Goal: Transaction & Acquisition: Purchase product/service

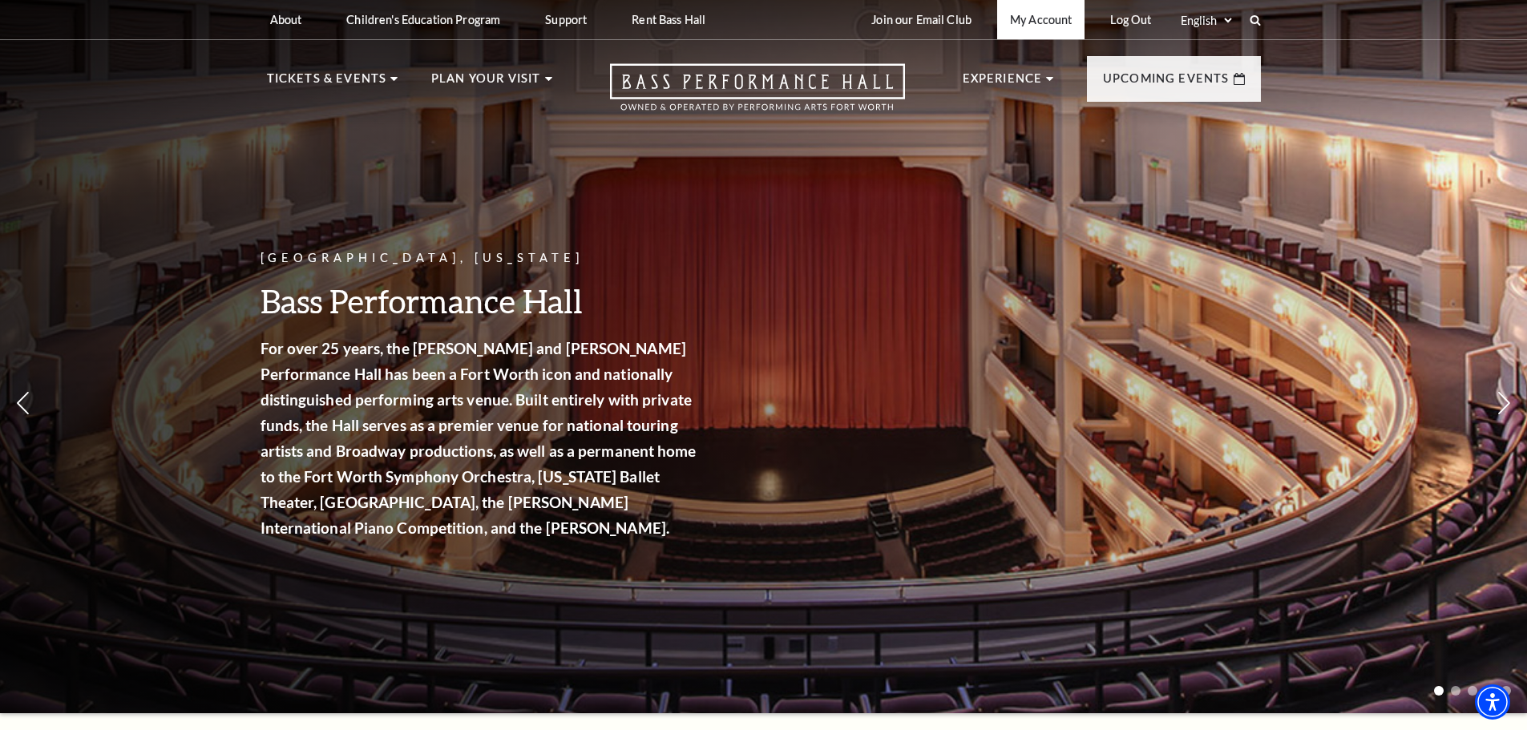
click at [1034, 23] on link "My Account" at bounding box center [1040, 19] width 87 height 39
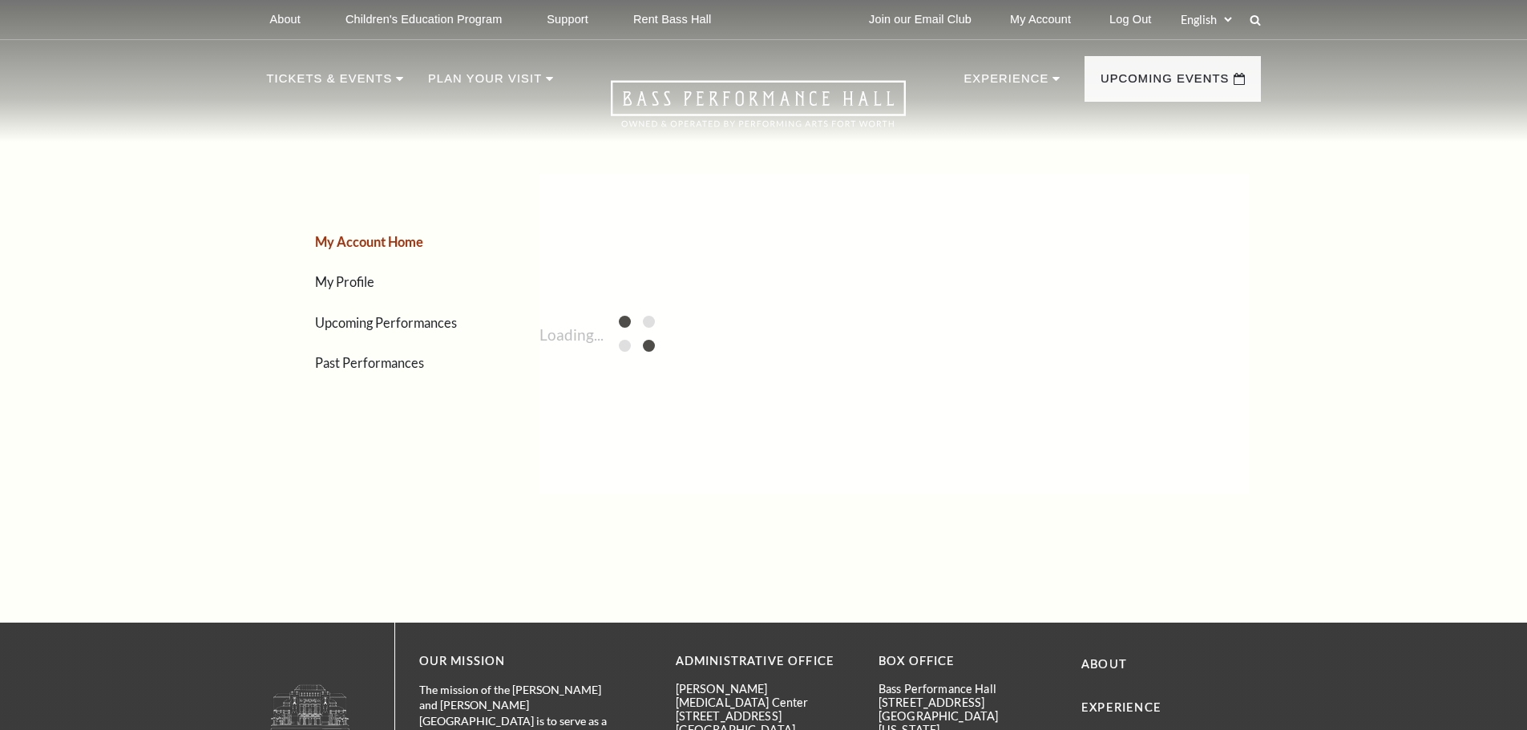
click at [1032, 19] on link "My Account" at bounding box center [1040, 19] width 87 height 39
click at [366, 324] on link "Upcoming Performances" at bounding box center [386, 322] width 142 height 15
click at [369, 323] on link "Upcoming Performances" at bounding box center [387, 322] width 145 height 15
click at [350, 322] on link "Upcoming Performances" at bounding box center [386, 322] width 142 height 15
click at [350, 322] on link "Upcoming Performances" at bounding box center [387, 322] width 145 height 15
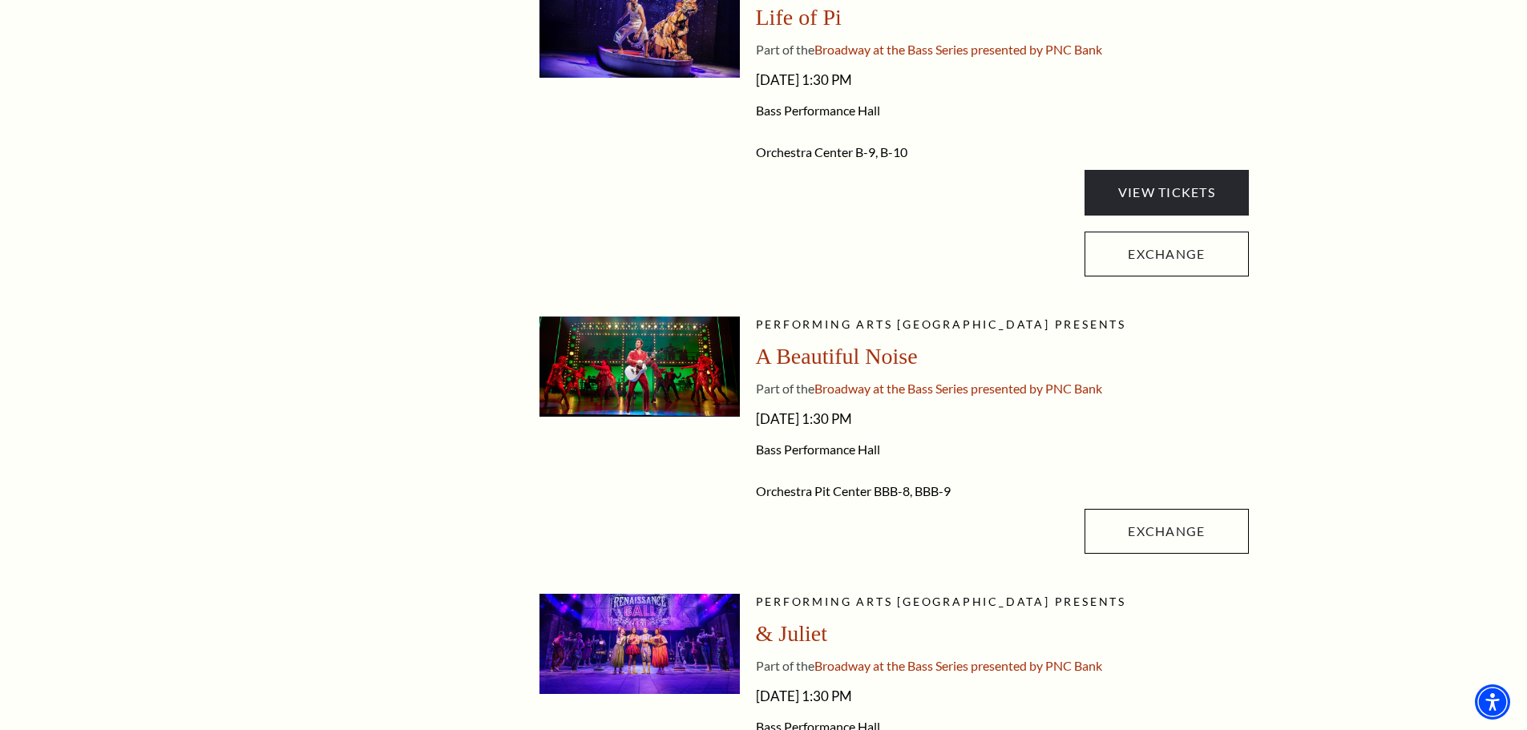
scroll to position [481, 0]
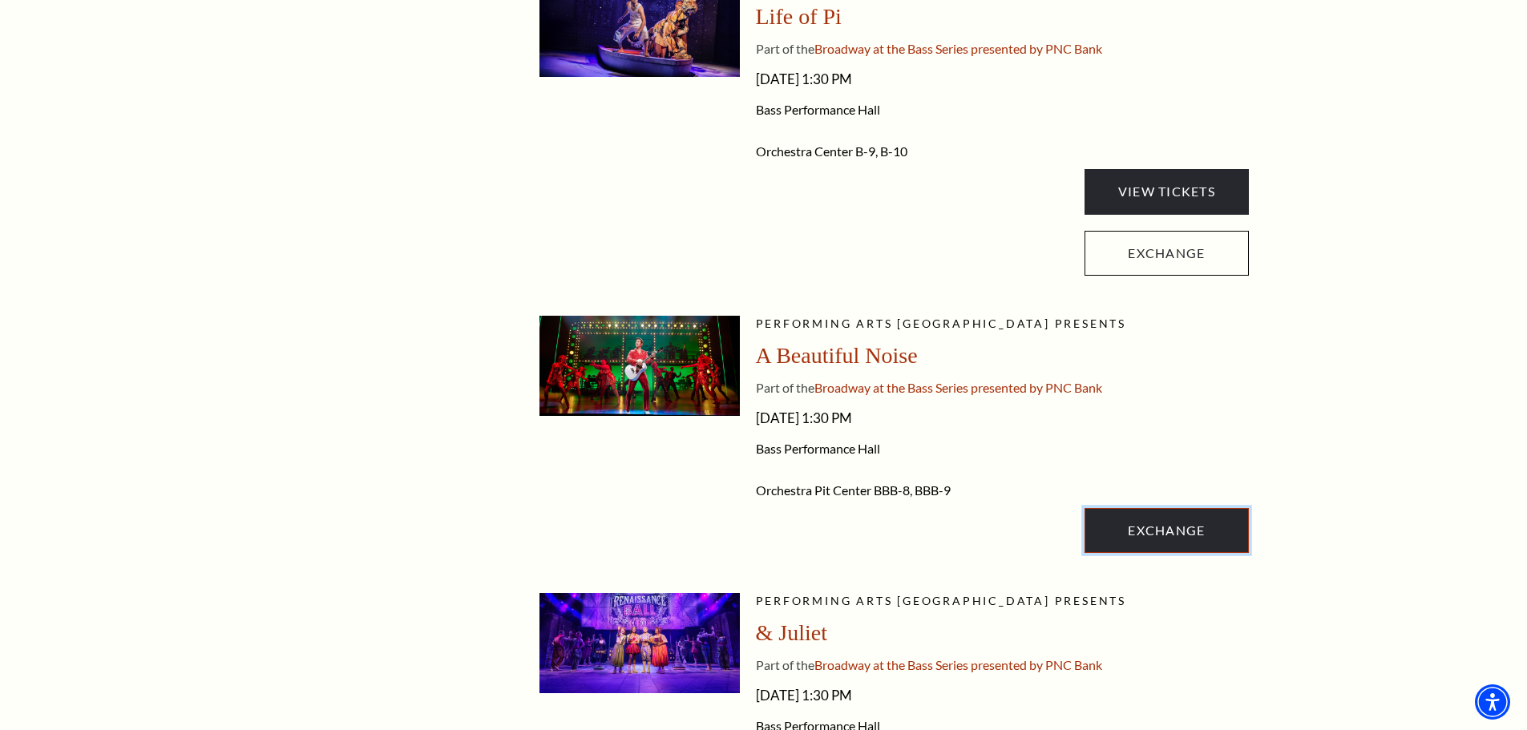
click at [1151, 523] on link "Exchange" at bounding box center [1167, 530] width 164 height 45
click at [1162, 528] on link "Exchange" at bounding box center [1167, 530] width 164 height 45
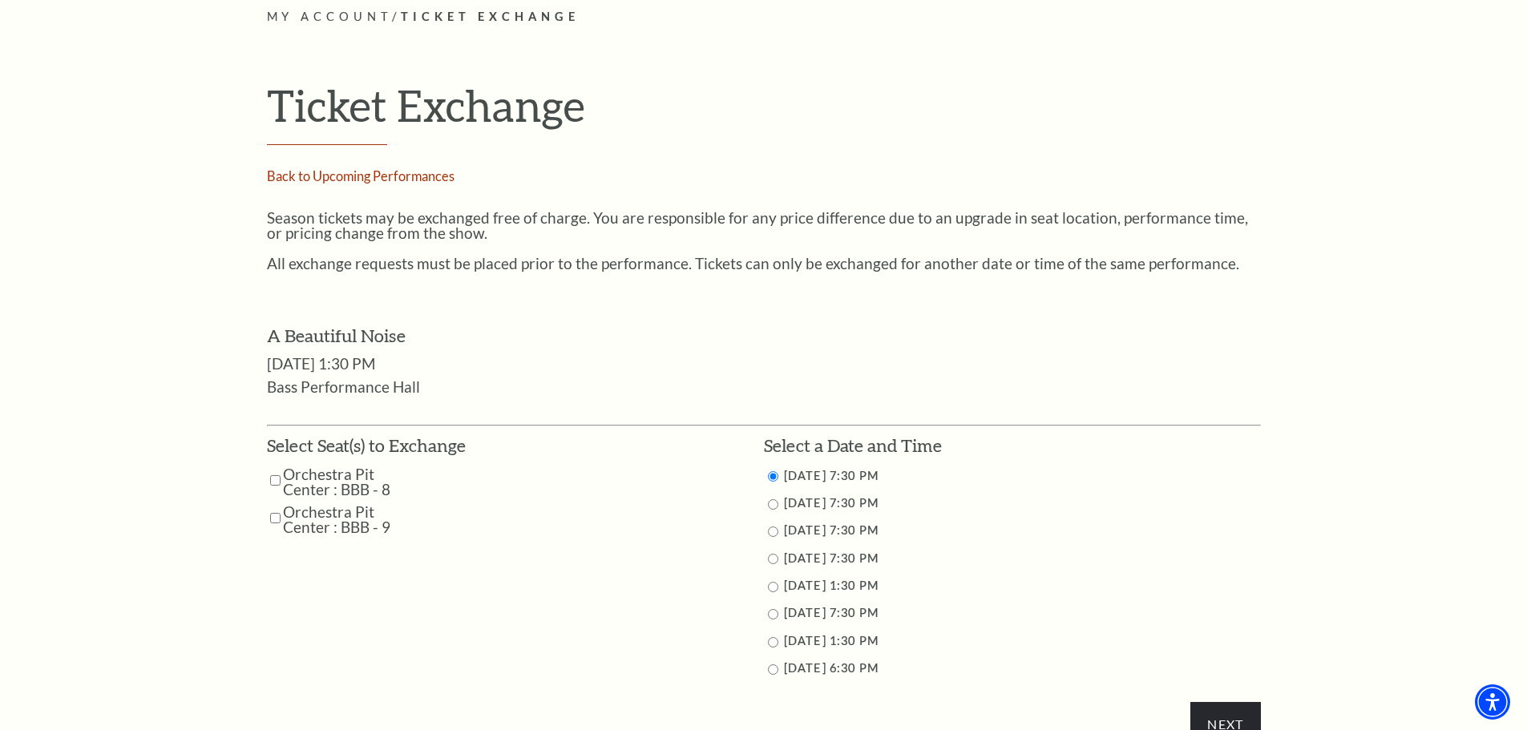
scroll to position [641, 0]
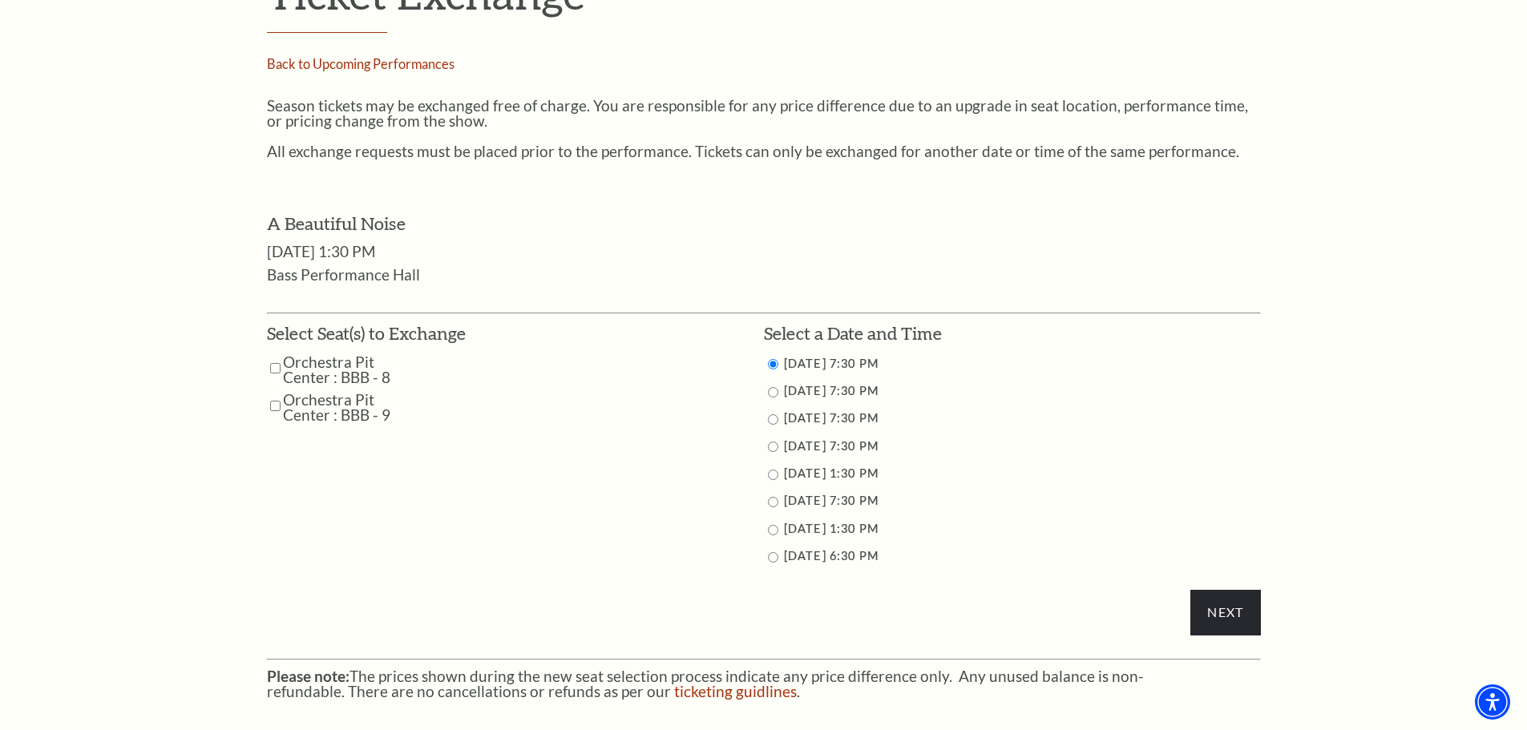
click at [275, 405] on input "Orchestra Pit Center : BBB - 9" at bounding box center [275, 406] width 10 height 28
checkbox input "true"
click at [274, 370] on input "Orchestra Pit Center : BBB - 8" at bounding box center [275, 368] width 10 height 28
checkbox input "true"
click at [1238, 611] on input "Next" at bounding box center [1225, 612] width 70 height 45
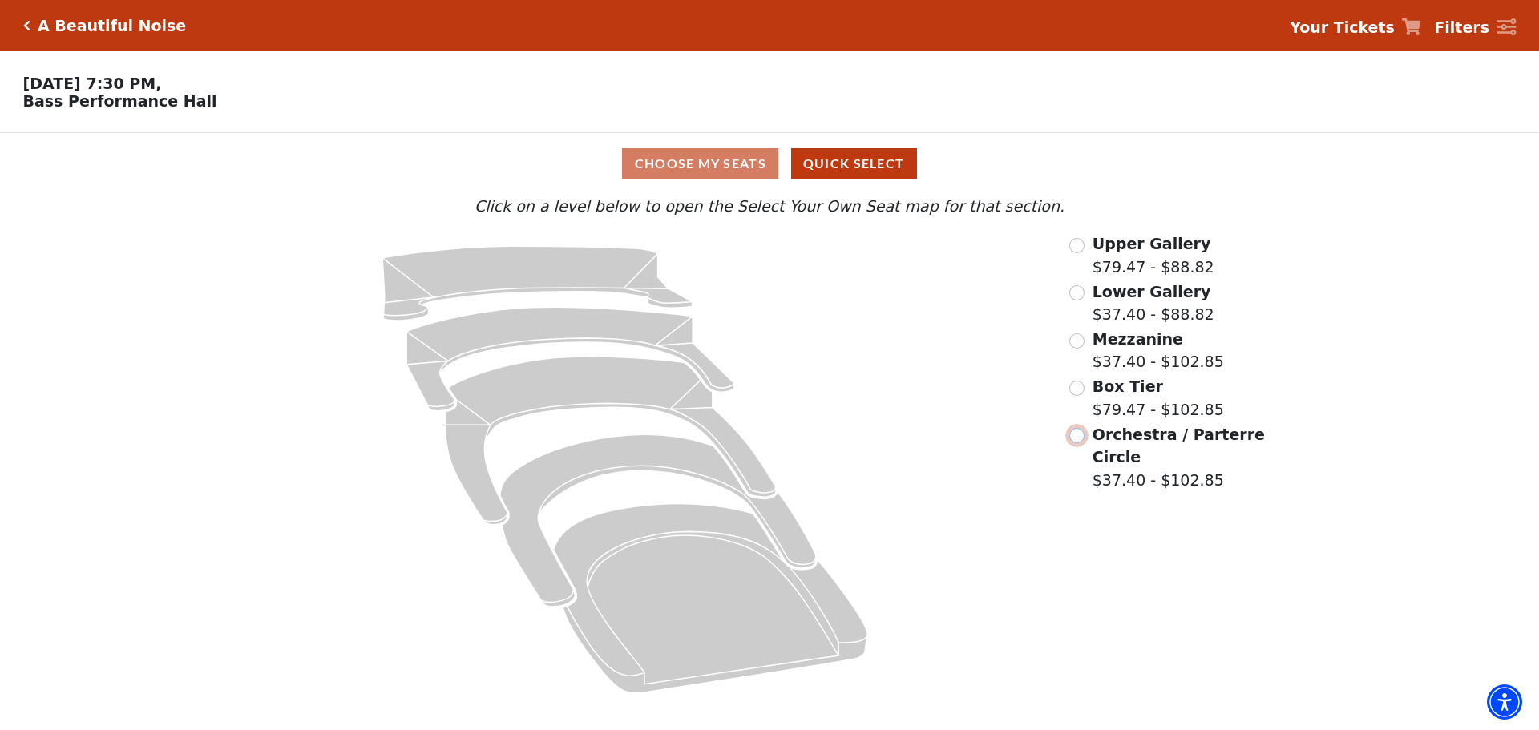
click at [1083, 443] on input "Orchestra / Parterre Circle$37.40 - $102.85\a" at bounding box center [1076, 435] width 15 height 15
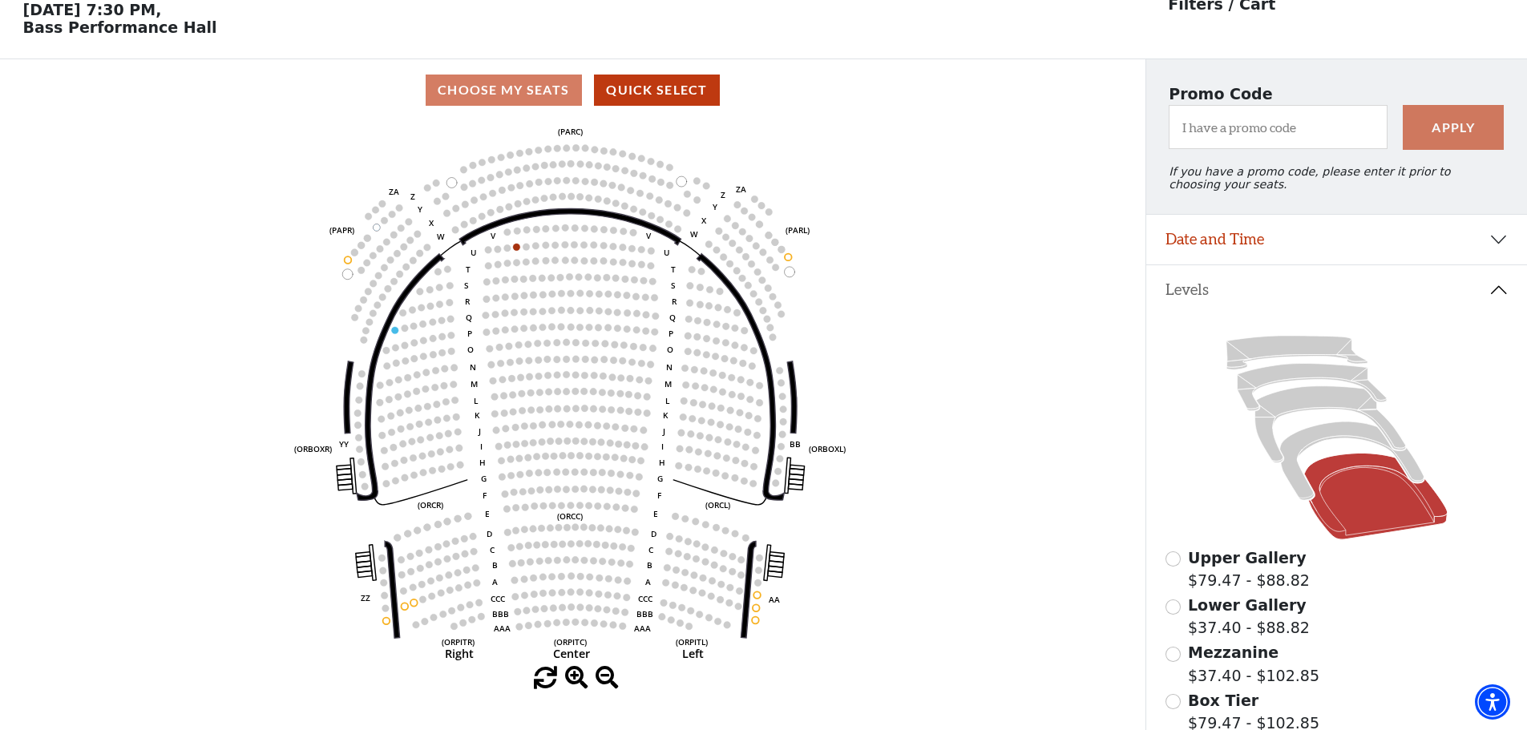
scroll to position [75, 0]
click at [1453, 246] on button "Date and Time" at bounding box center [1336, 239] width 381 height 50
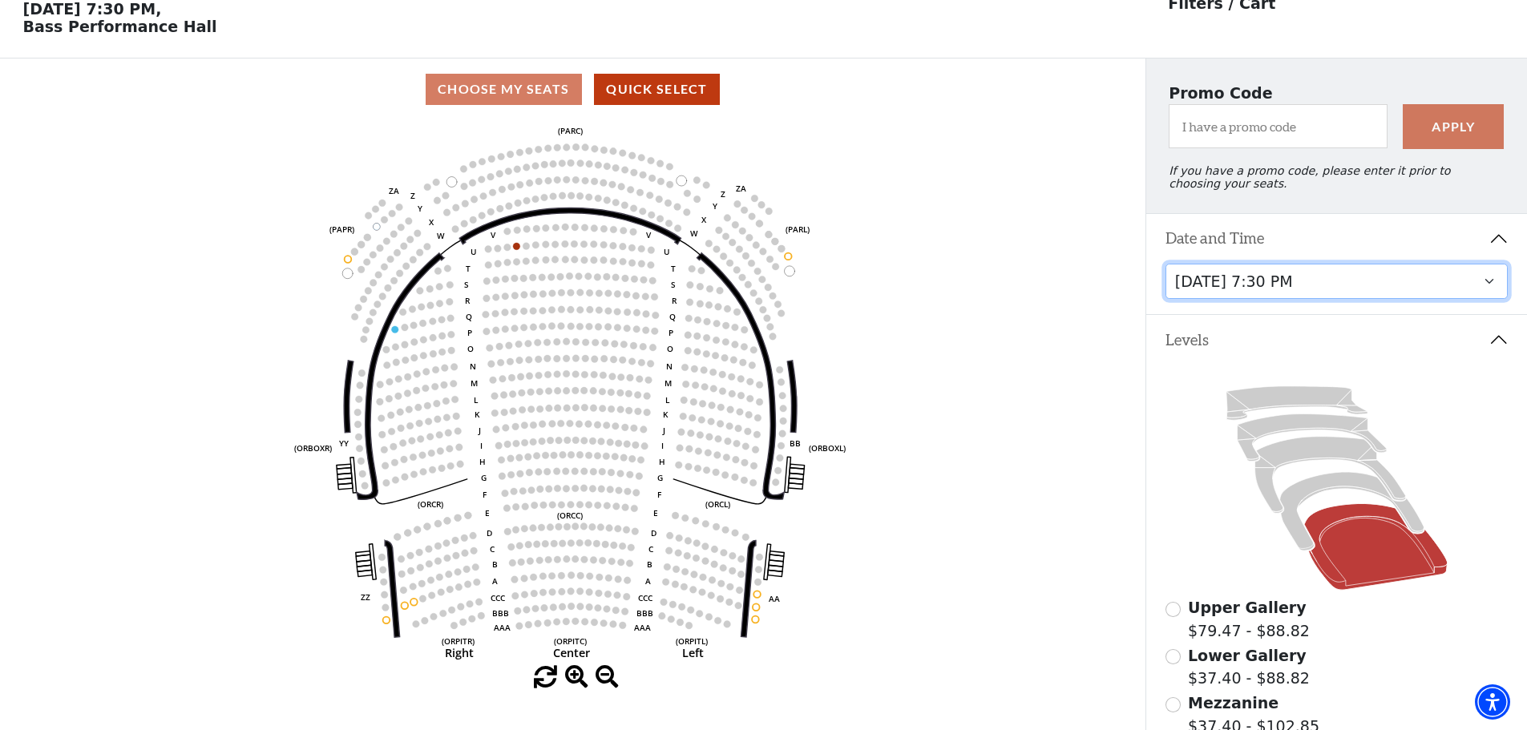
click at [1482, 296] on select "Tuesday, October 28 at 7:30 PM Wednesday, October 29 at 7:30 PM Thursday, Octob…" at bounding box center [1337, 282] width 343 height 36
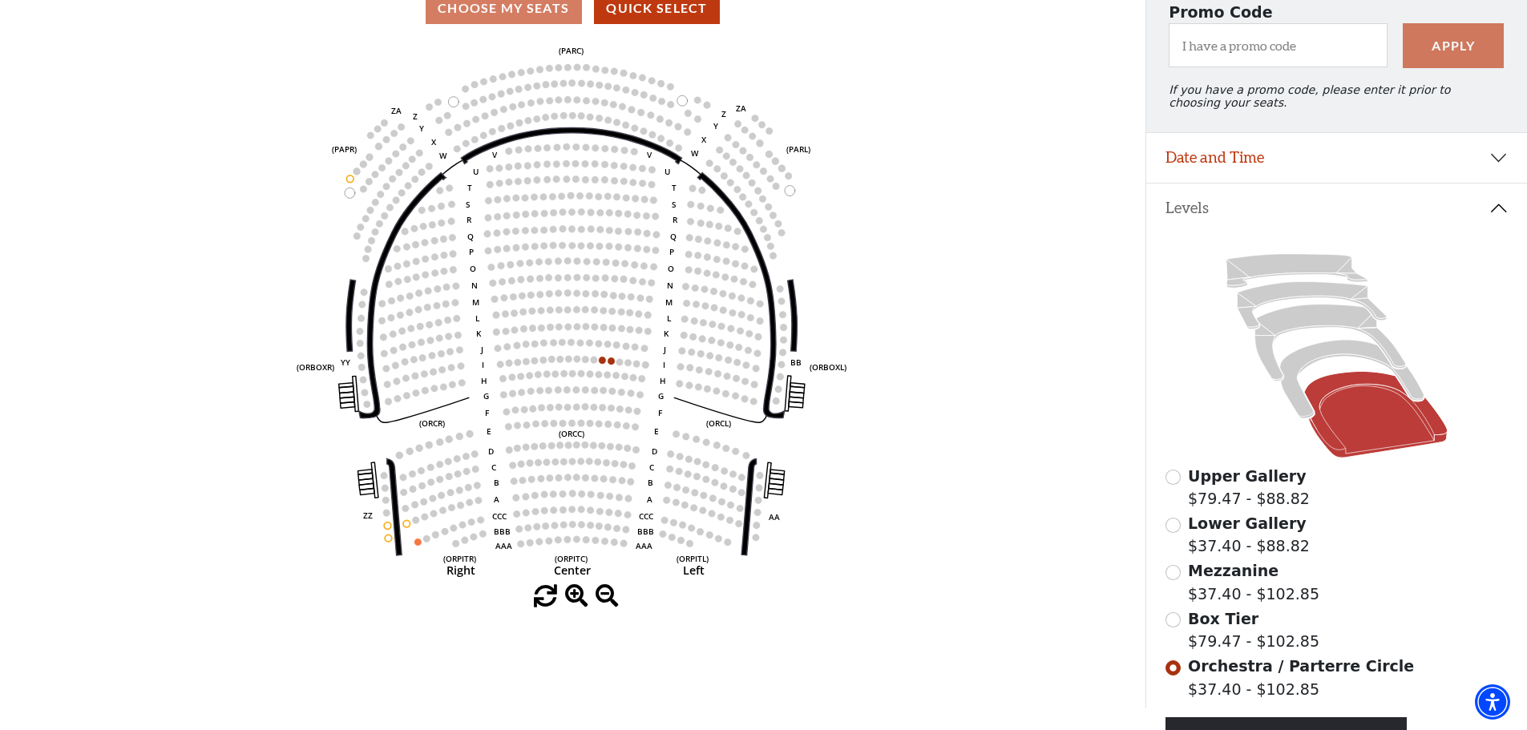
scroll to position [235, 0]
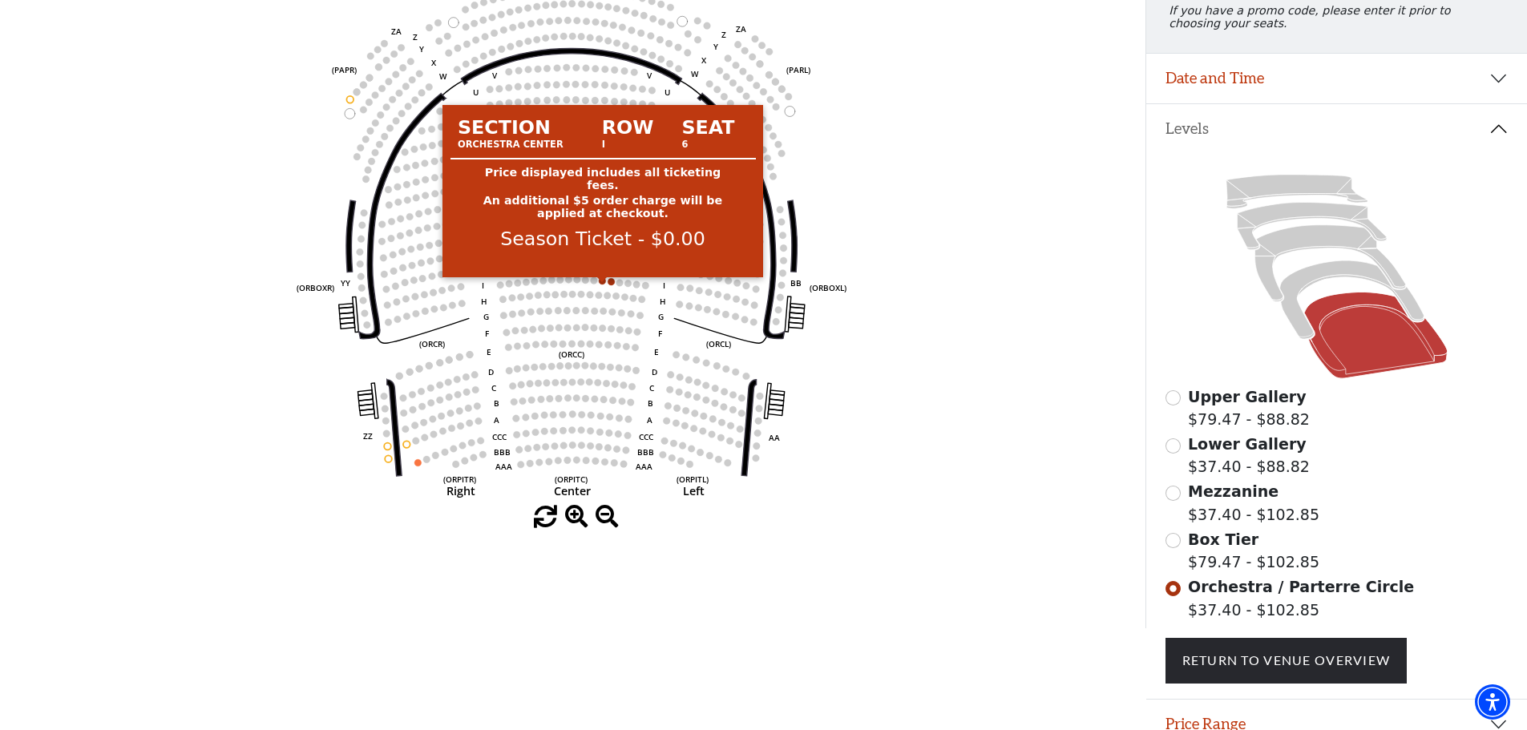
click at [602, 285] on circle at bounding box center [603, 280] width 7 height 7
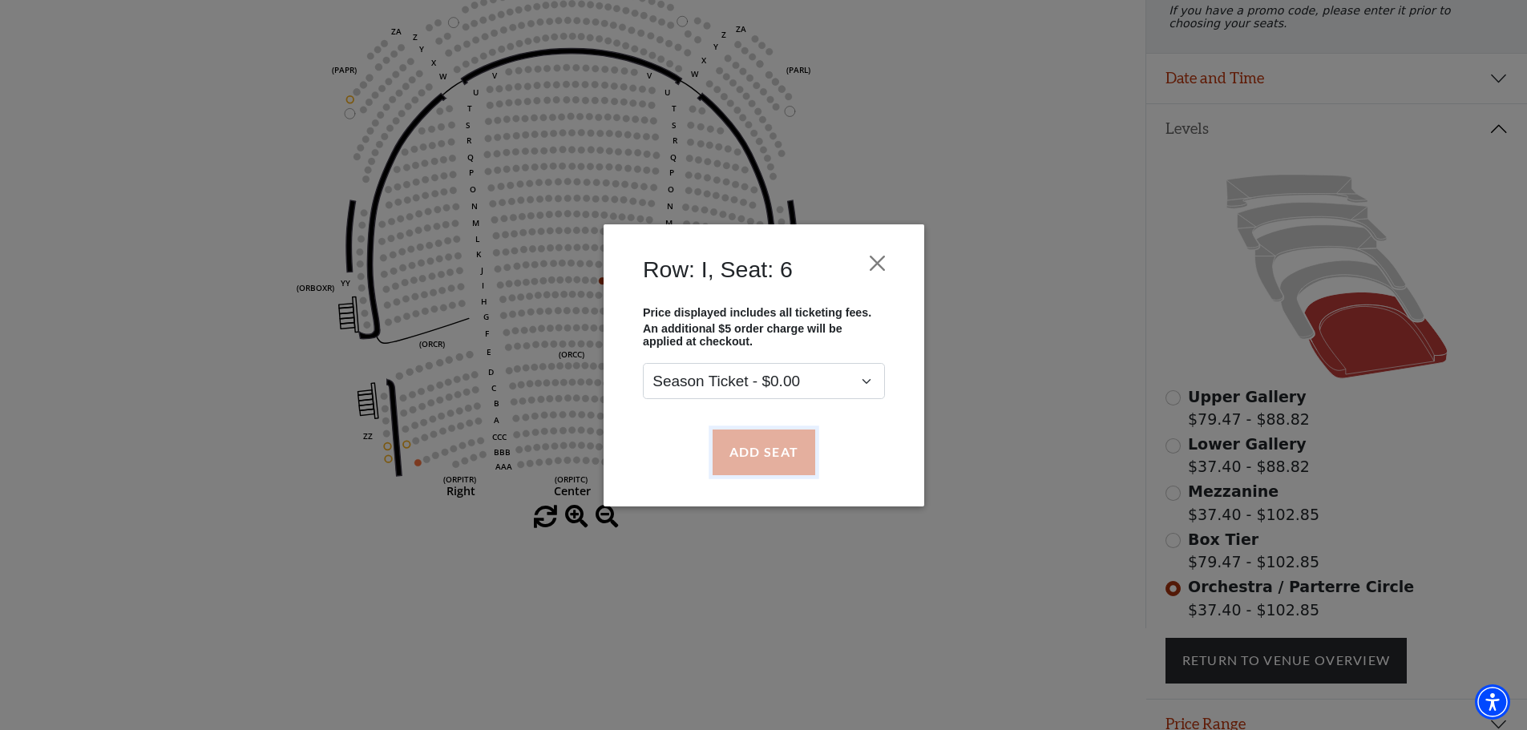
click at [781, 457] on button "Add Seat" at bounding box center [763, 452] width 103 height 45
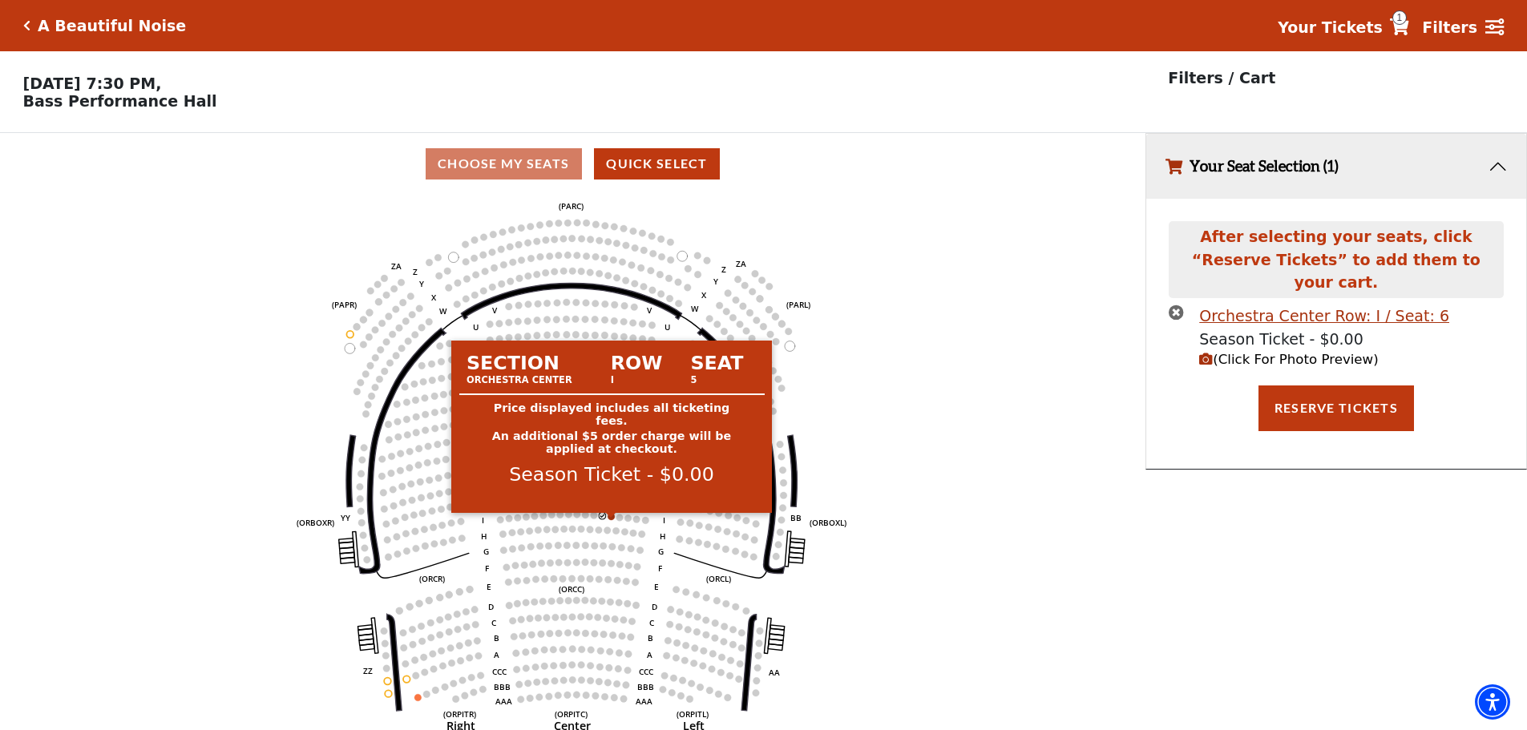
click at [613, 520] on circle at bounding box center [611, 516] width 7 height 7
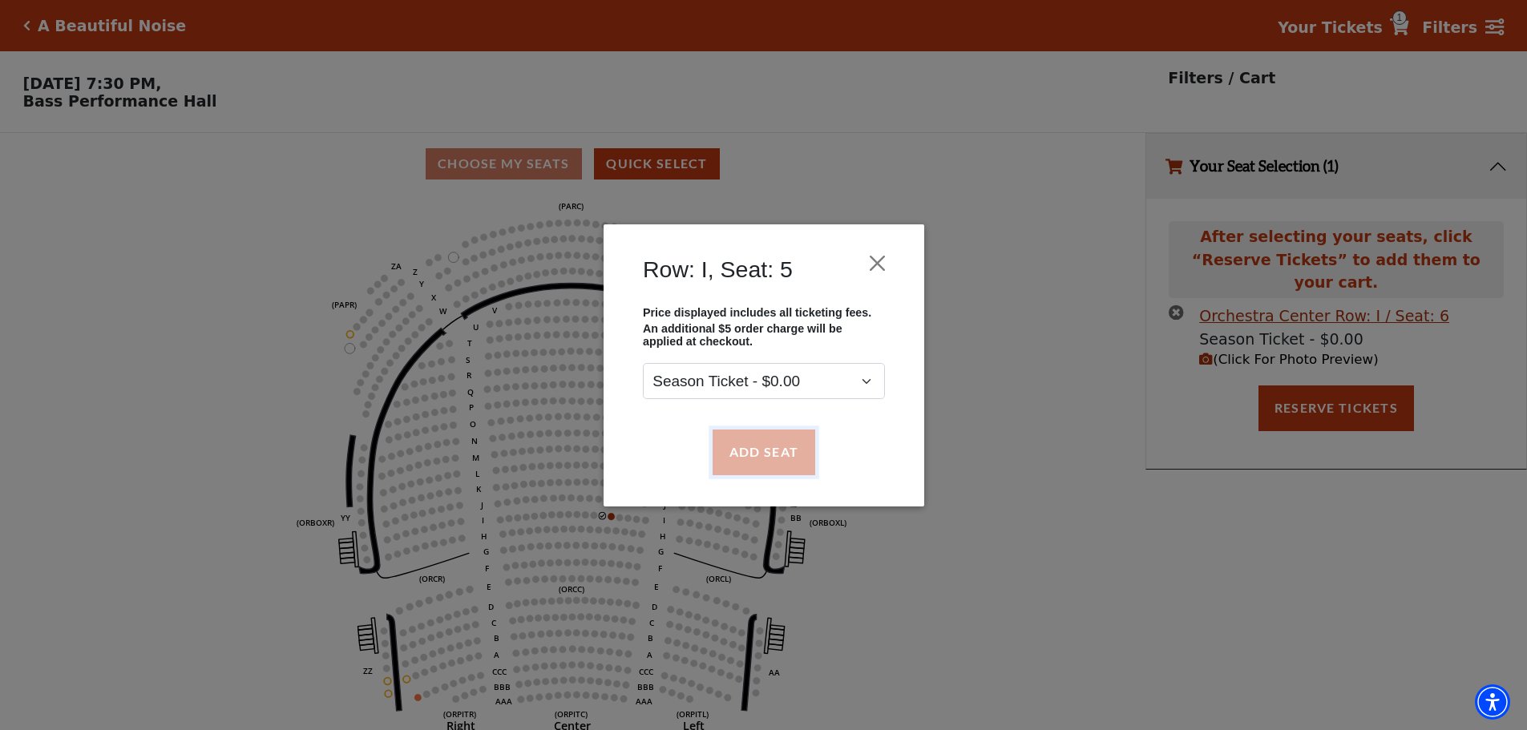
click at [743, 456] on button "Add Seat" at bounding box center [763, 452] width 103 height 45
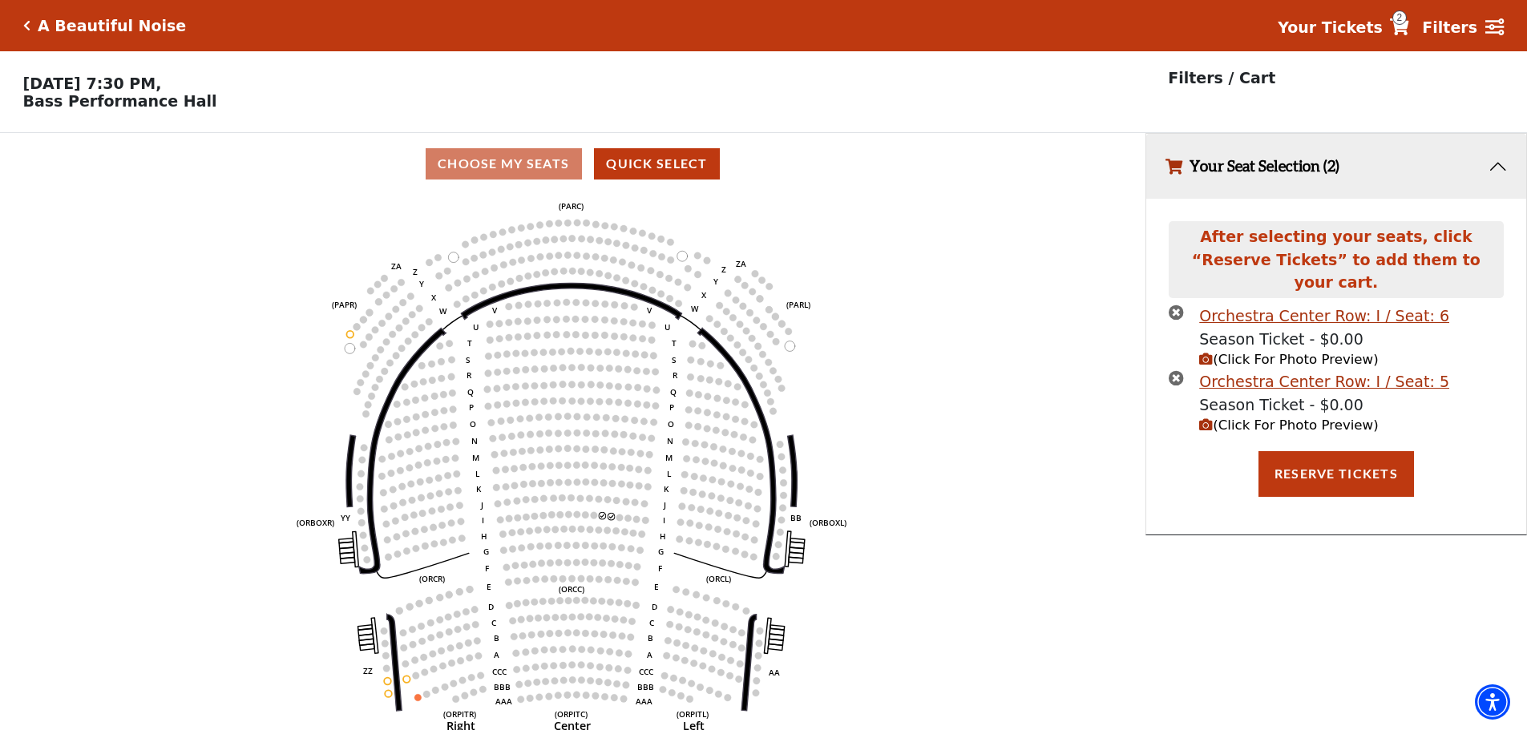
scroll to position [39, 0]
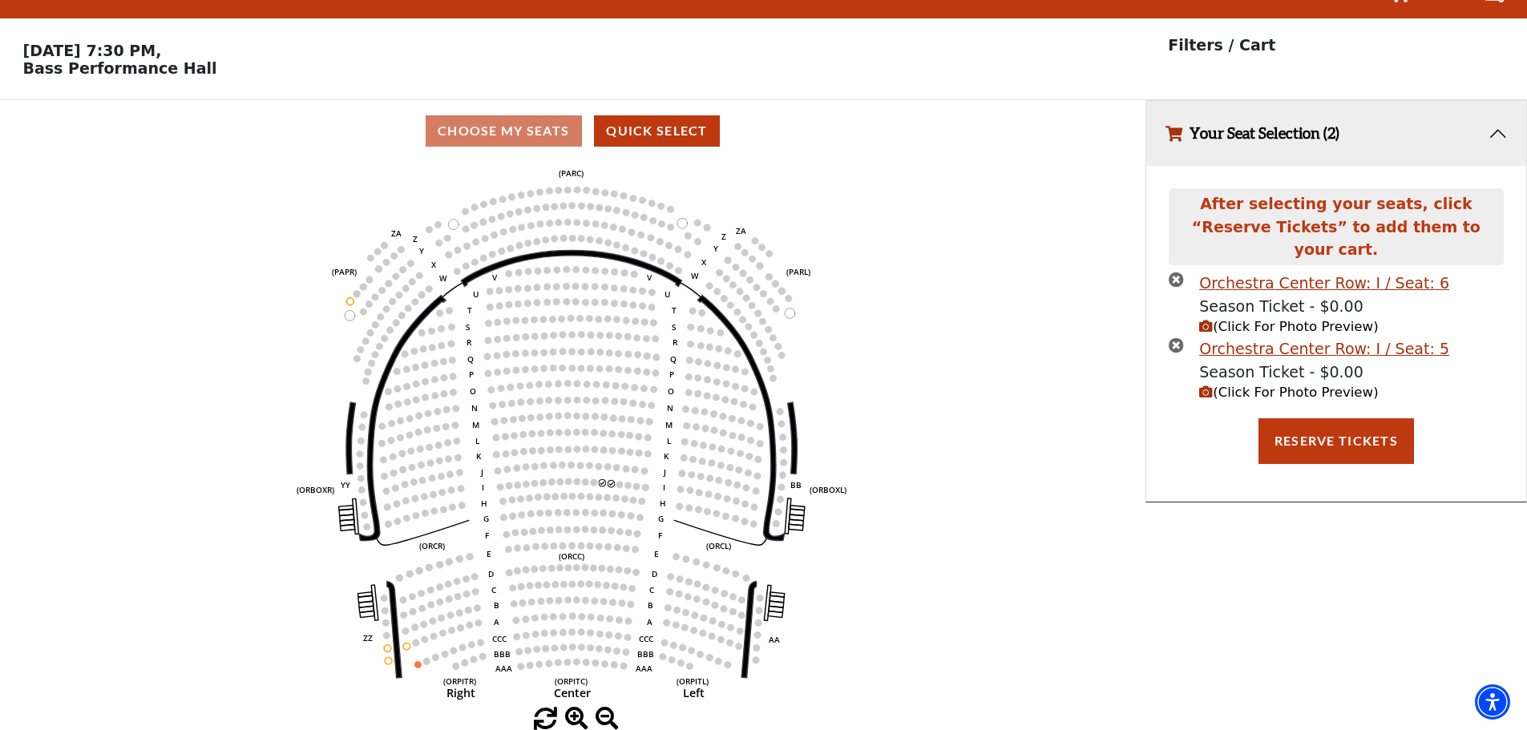
click at [1258, 385] on span "(Click For Photo Preview)" at bounding box center [1288, 392] width 179 height 15
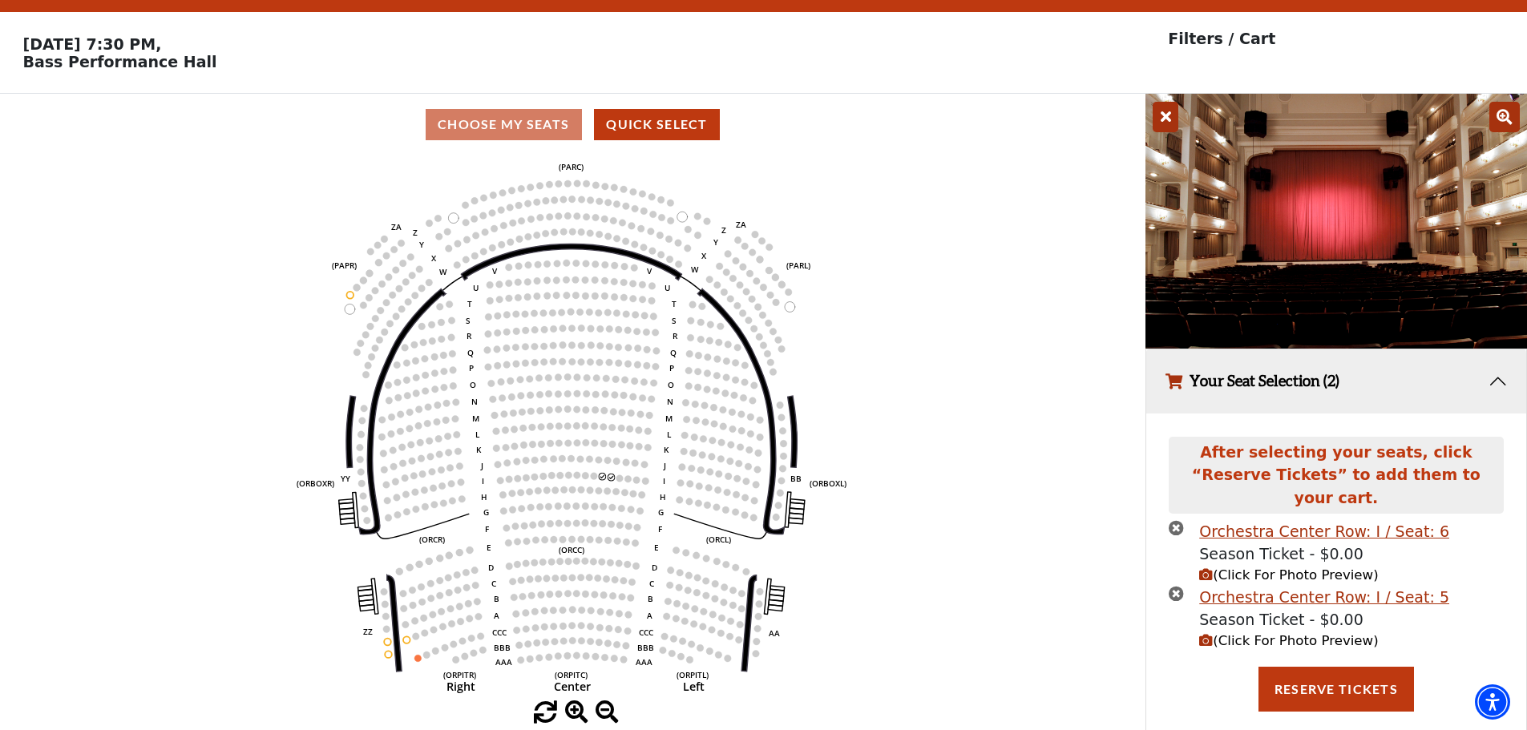
scroll to position [43, 0]
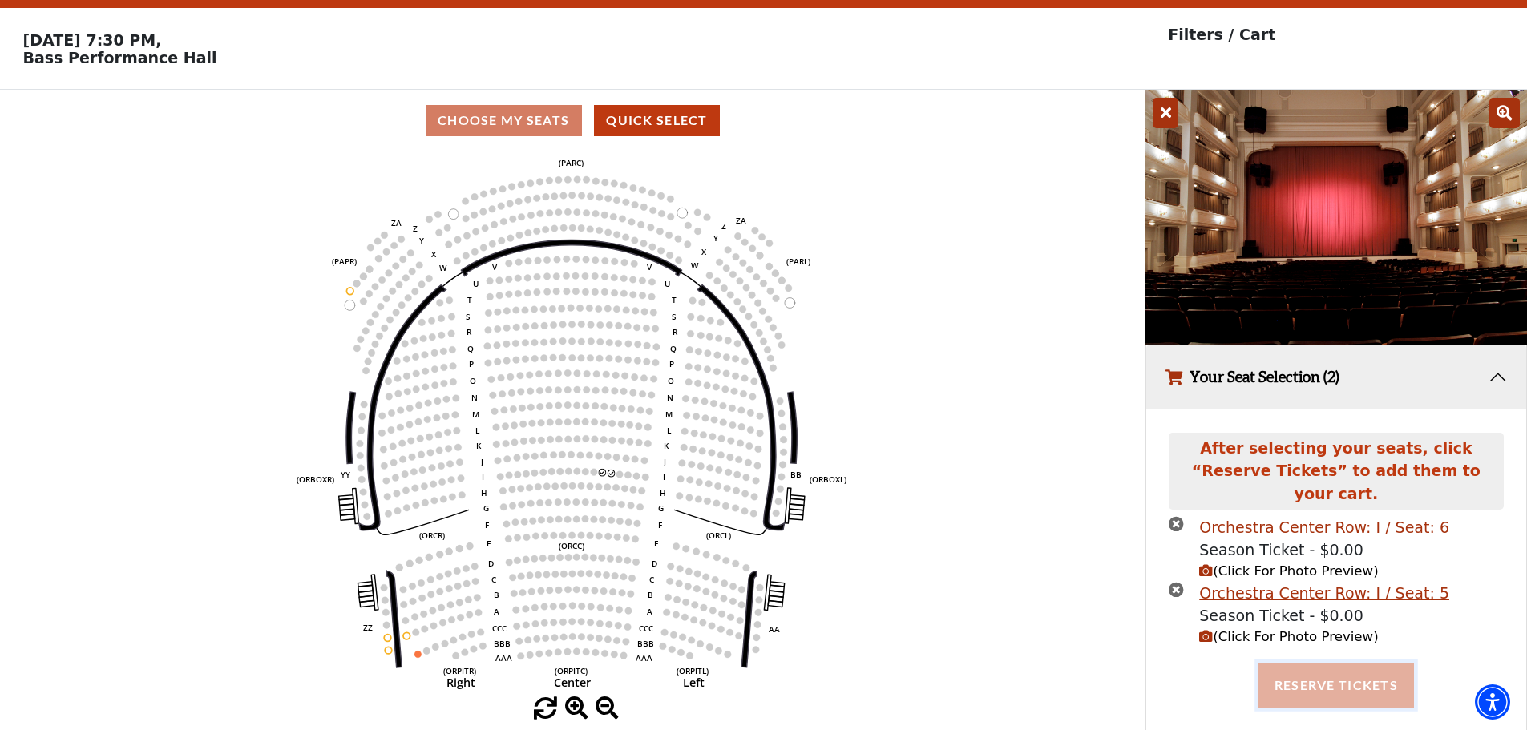
click at [1328, 666] on button "Reserve Tickets" at bounding box center [1337, 685] width 156 height 45
